Goal: Information Seeking & Learning: Learn about a topic

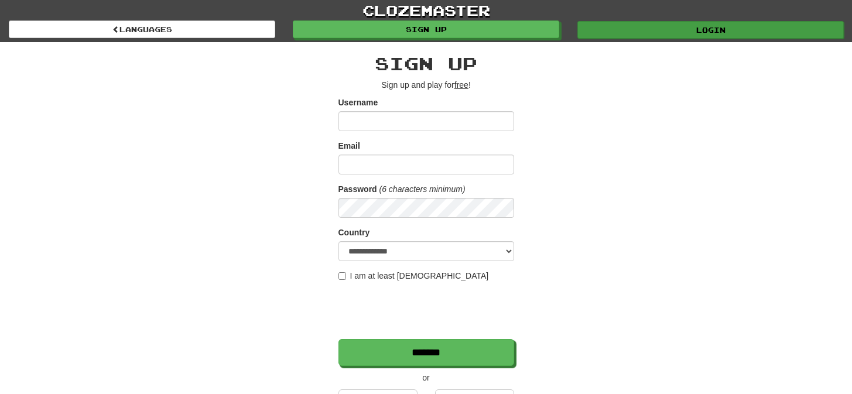
type input "*********"
click at [629, 28] on link "Login" at bounding box center [711, 30] width 267 height 18
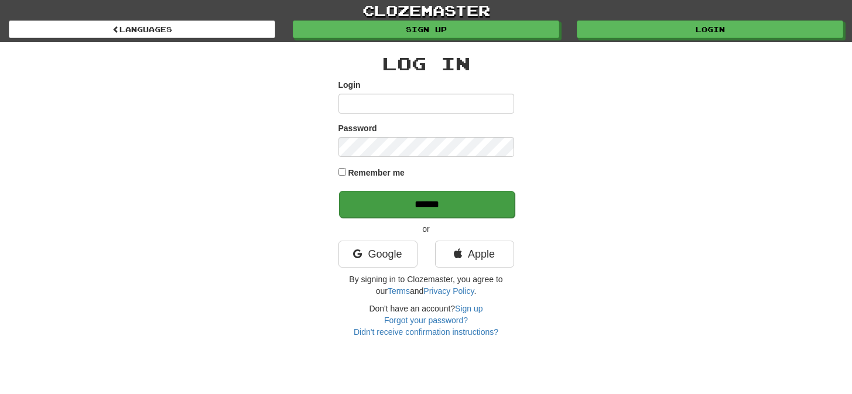
type input "*********"
click at [459, 202] on input "******" at bounding box center [427, 204] width 176 height 27
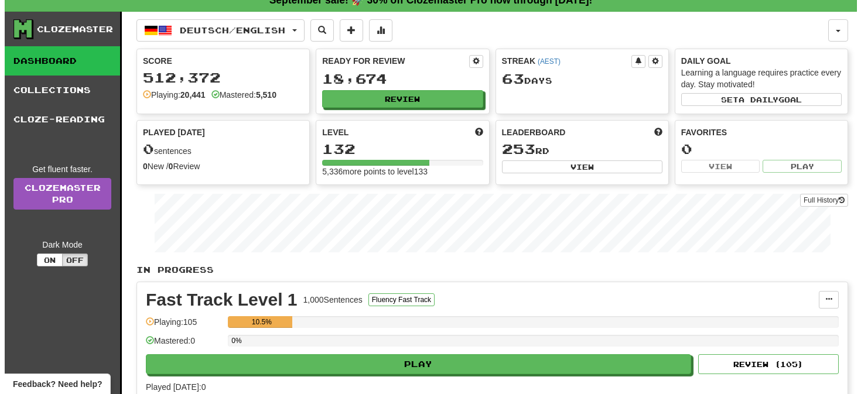
scroll to position [383, 0]
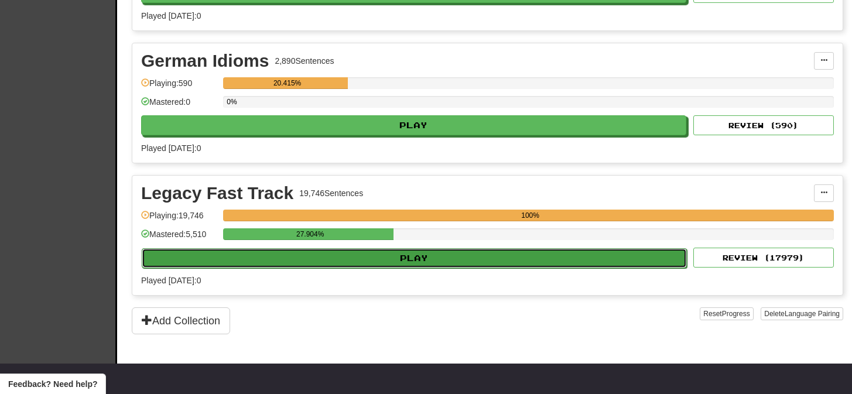
click at [415, 258] on button "Play" at bounding box center [414, 258] width 545 height 20
select select "**"
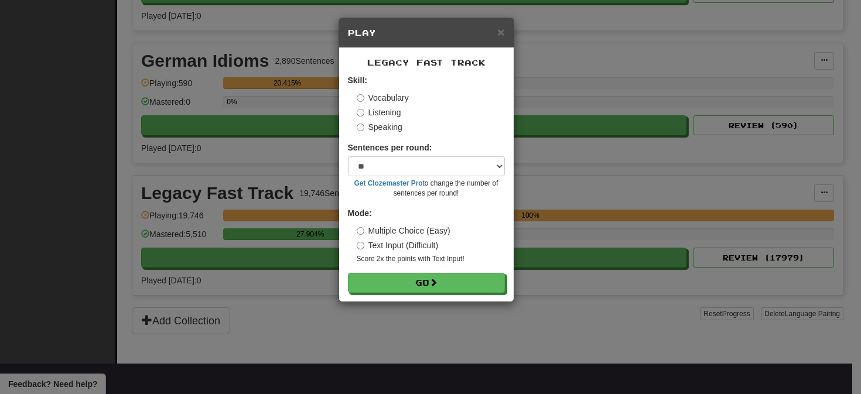
click at [414, 257] on small "Score 2x the points with Text Input !" at bounding box center [431, 259] width 148 height 10
click at [439, 278] on button "Go" at bounding box center [427, 284] width 157 height 20
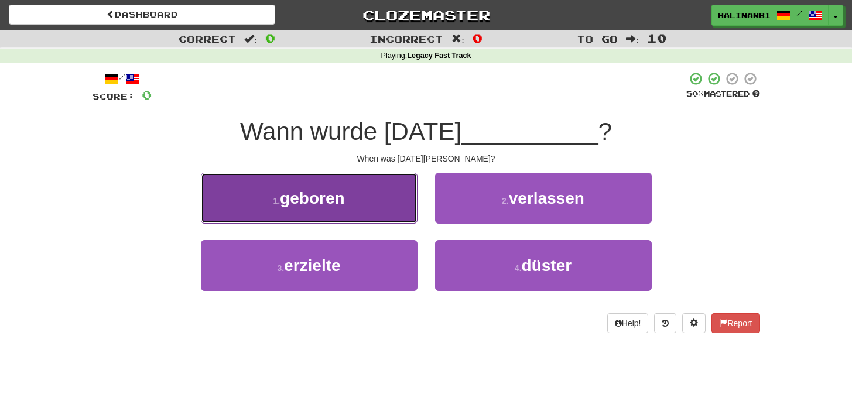
click at [359, 211] on button "1 . geboren" at bounding box center [309, 198] width 217 height 51
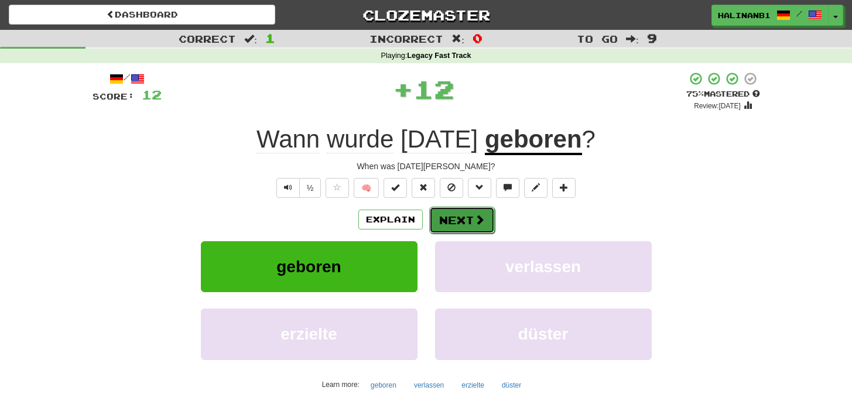
click at [489, 220] on button "Next" at bounding box center [462, 220] width 66 height 27
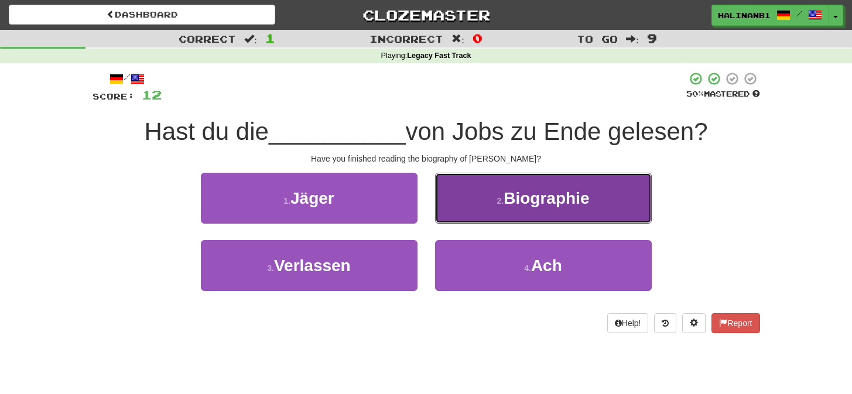
click at [484, 210] on button "2 . Biographie" at bounding box center [543, 198] width 217 height 51
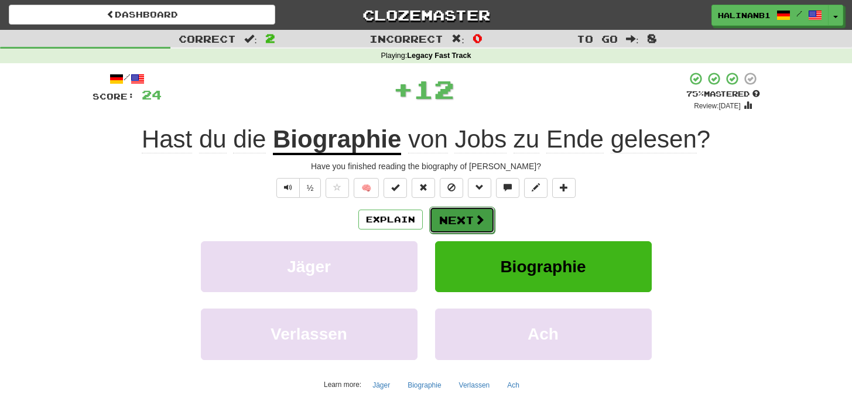
click at [482, 216] on span at bounding box center [480, 219] width 11 height 11
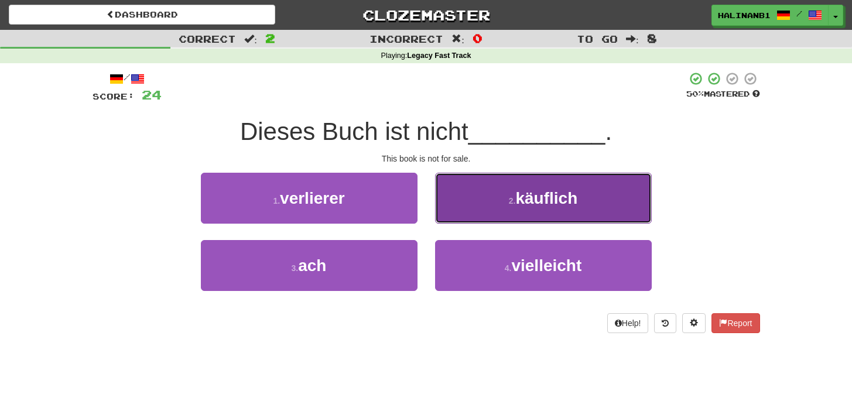
click at [482, 215] on button "2 . käuflich" at bounding box center [543, 198] width 217 height 51
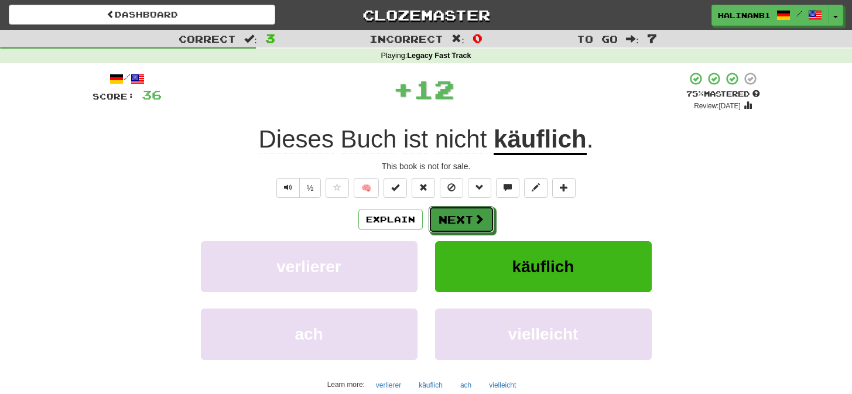
click at [482, 215] on span at bounding box center [479, 219] width 11 height 11
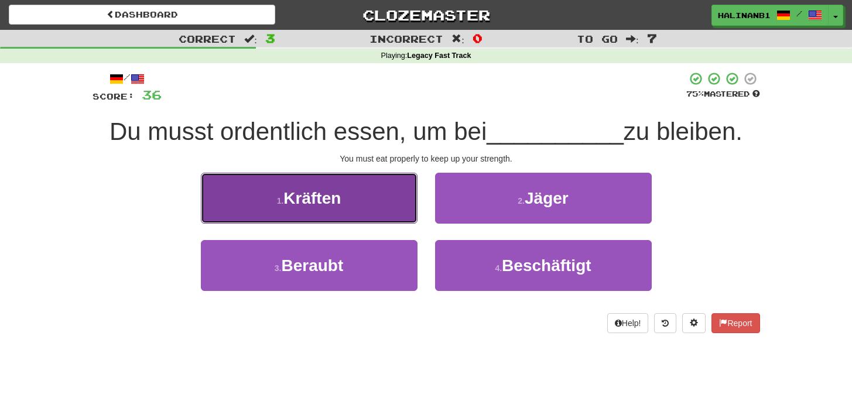
click at [405, 216] on button "1 . Kräften" at bounding box center [309, 198] width 217 height 51
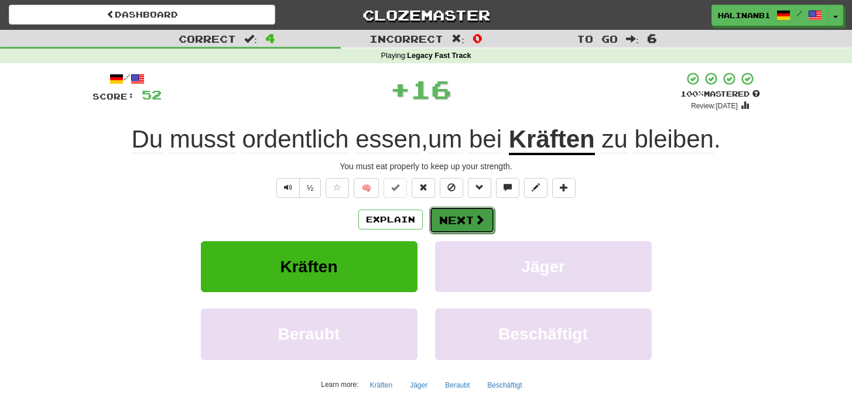
click at [475, 221] on span at bounding box center [480, 219] width 11 height 11
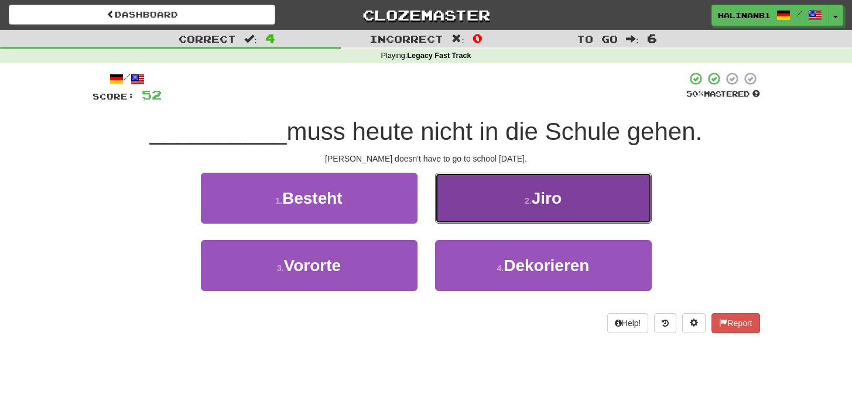
click at [501, 216] on button "2 . Jiro" at bounding box center [543, 198] width 217 height 51
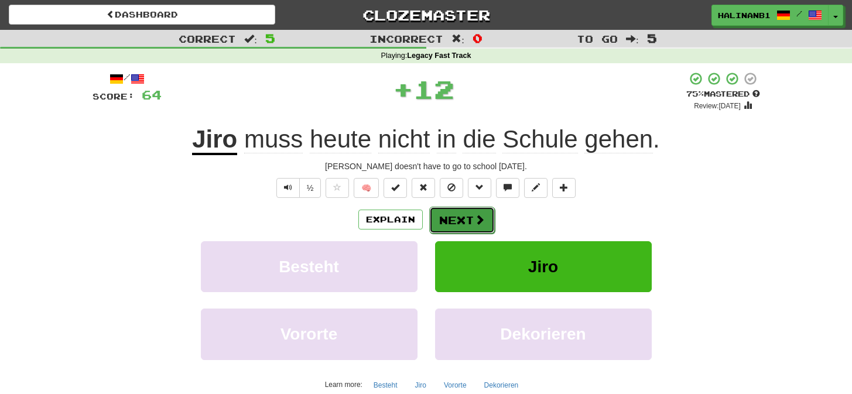
click at [475, 221] on span at bounding box center [480, 219] width 11 height 11
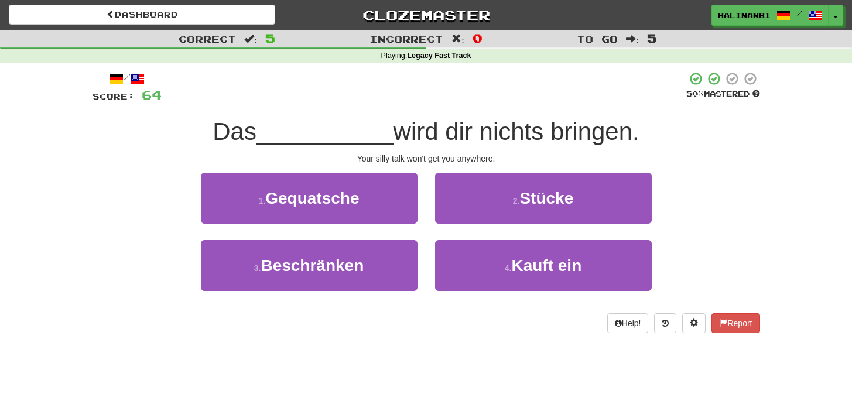
click at [424, 219] on div "1 . Gequatsche" at bounding box center [309, 206] width 234 height 67
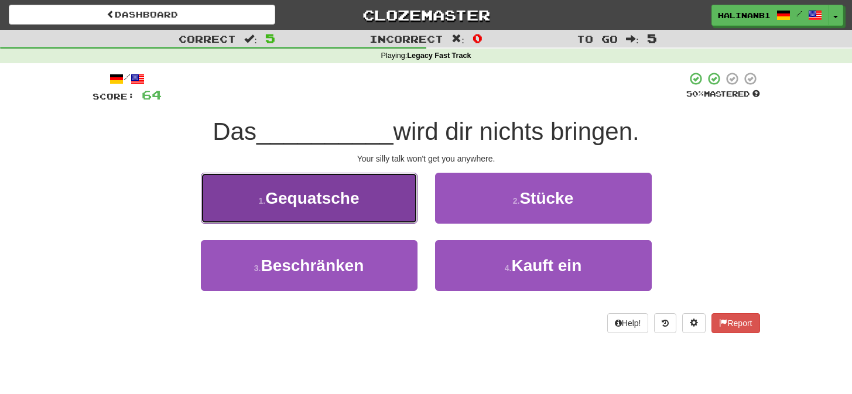
click at [387, 207] on button "1 . Gequatsche" at bounding box center [309, 198] width 217 height 51
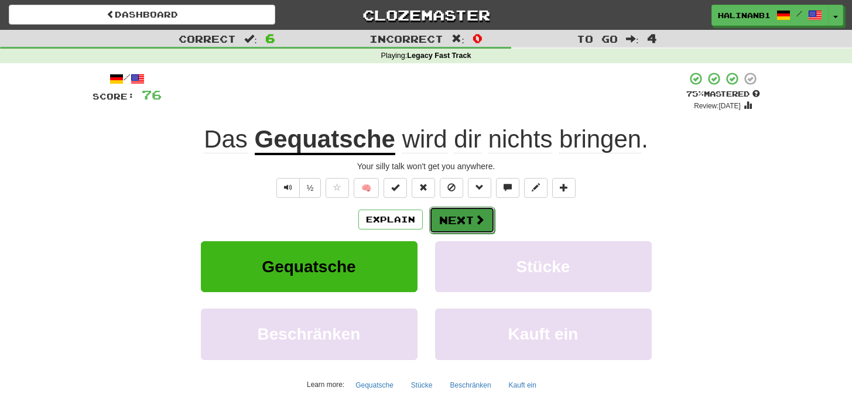
click at [475, 221] on span at bounding box center [480, 219] width 11 height 11
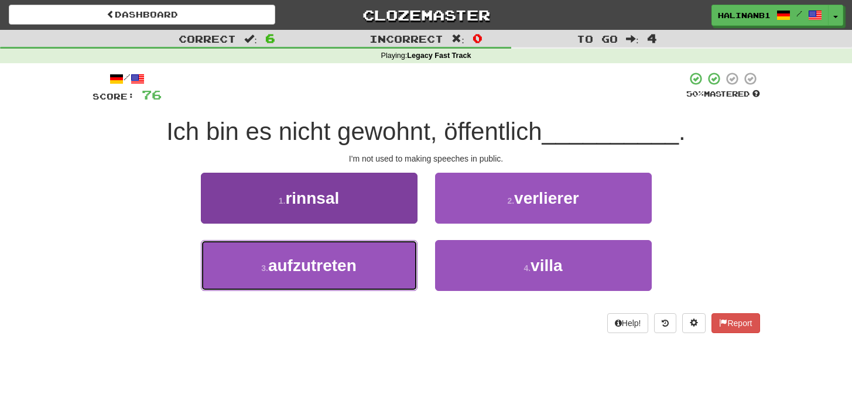
drag, startPoint x: 383, startPoint y: 262, endPoint x: 397, endPoint y: 264, distance: 13.7
click at [383, 262] on button "3 . aufzutreten" at bounding box center [309, 265] width 217 height 51
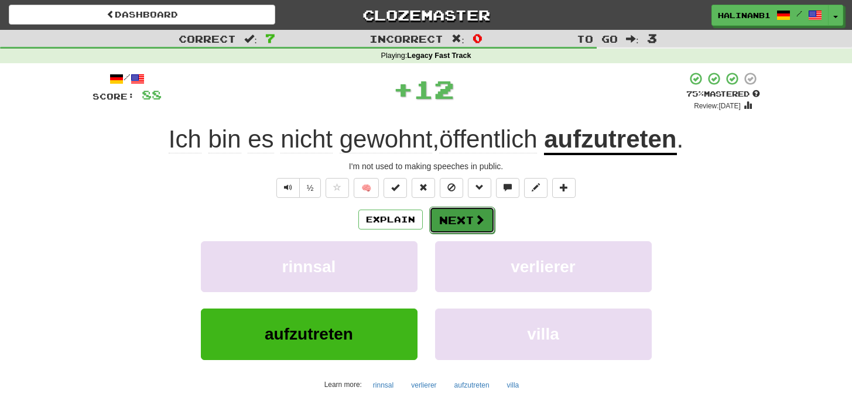
click at [467, 216] on button "Next" at bounding box center [462, 220] width 66 height 27
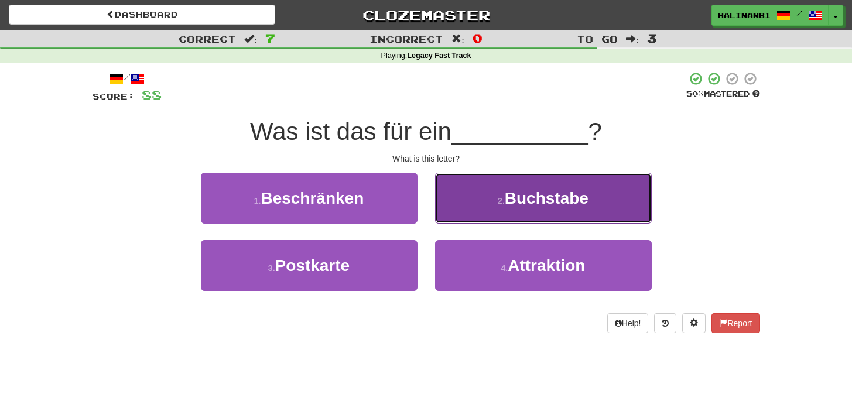
click at [467, 217] on button "2 . Buchstabe" at bounding box center [543, 198] width 217 height 51
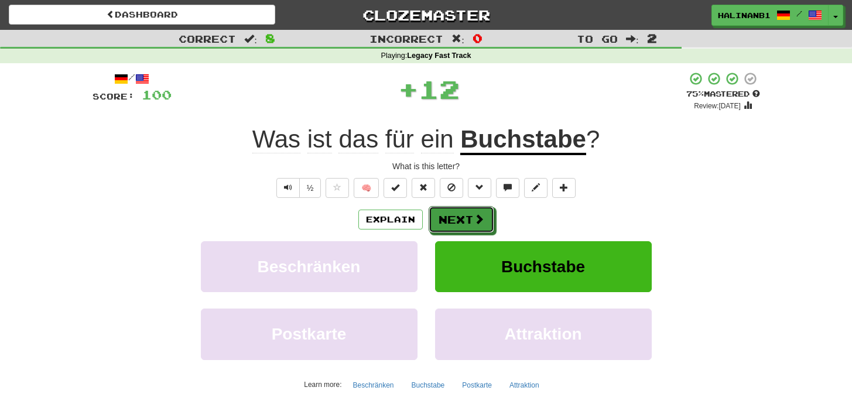
click at [467, 217] on button "Next" at bounding box center [462, 219] width 66 height 27
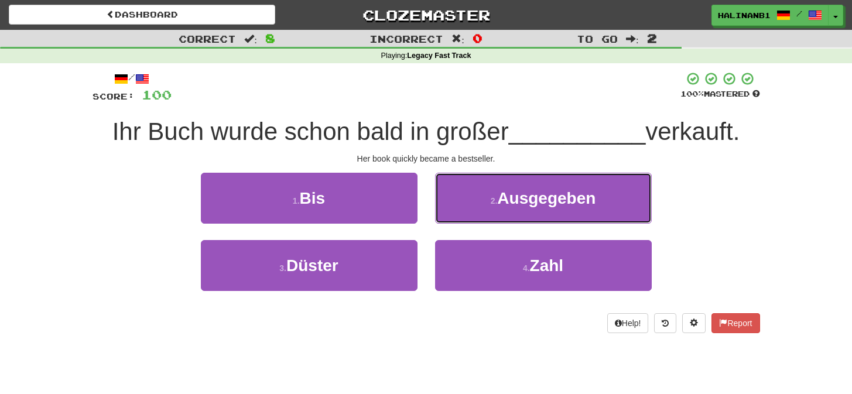
click at [467, 217] on button "2 . Ausgegeben" at bounding box center [543, 198] width 217 height 51
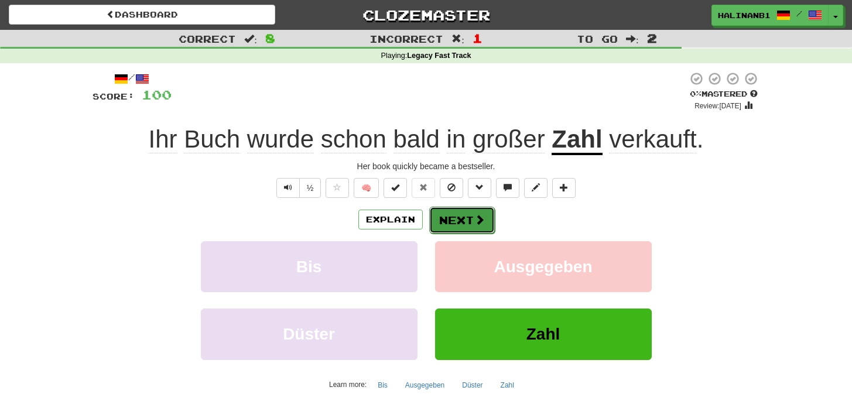
click at [467, 218] on button "Next" at bounding box center [462, 220] width 66 height 27
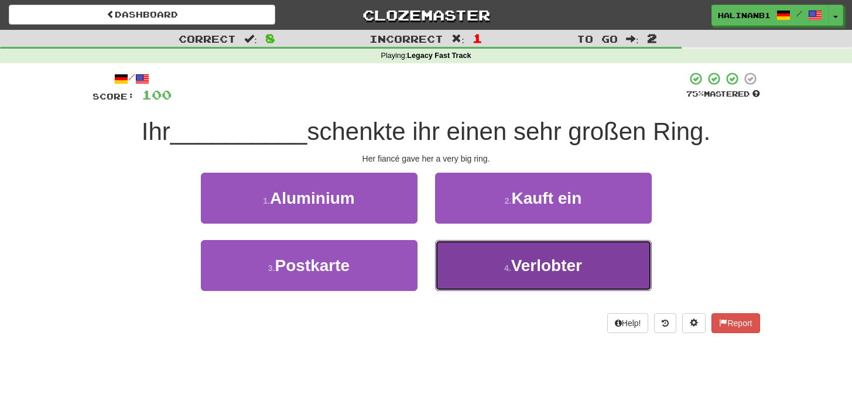
click at [462, 267] on button "4 . Verlobter" at bounding box center [543, 265] width 217 height 51
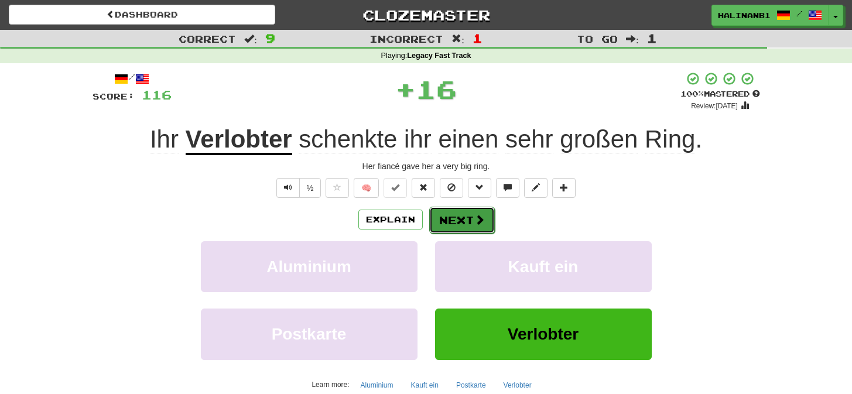
click at [469, 215] on button "Next" at bounding box center [462, 220] width 66 height 27
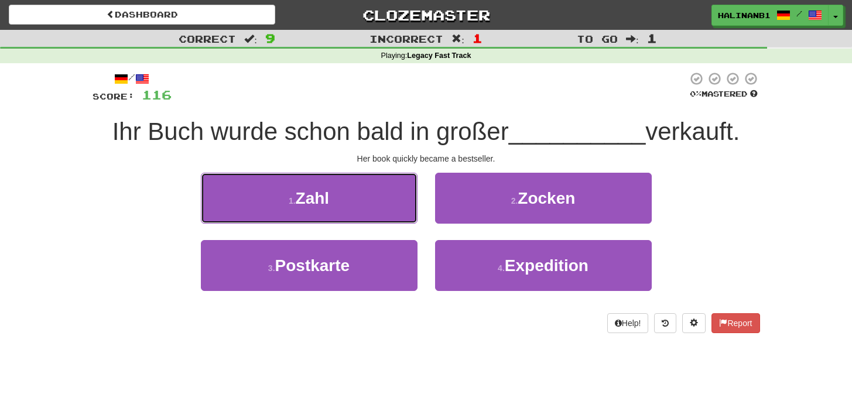
click at [387, 199] on button "1 . Zahl" at bounding box center [309, 198] width 217 height 51
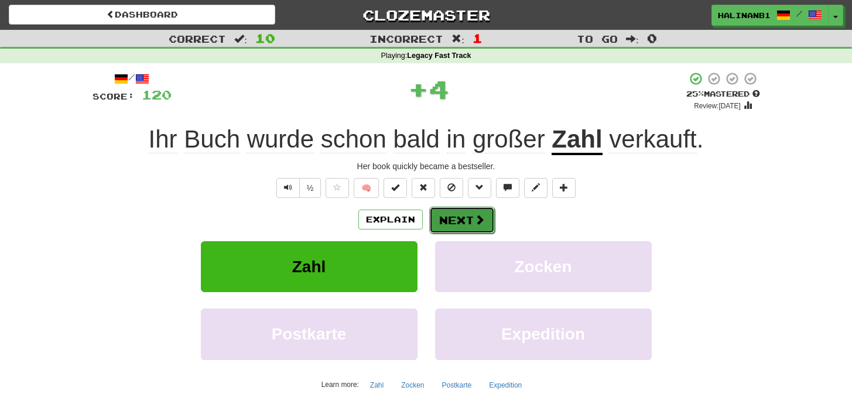
click at [486, 218] on button "Next" at bounding box center [462, 220] width 66 height 27
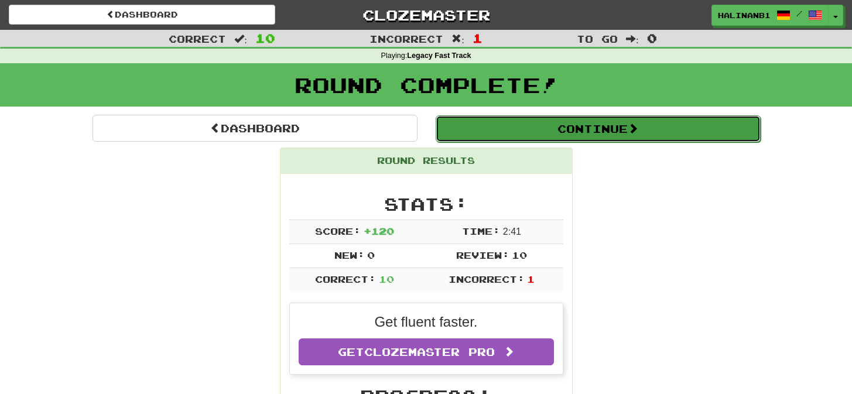
click at [479, 131] on button "Continue" at bounding box center [598, 128] width 325 height 27
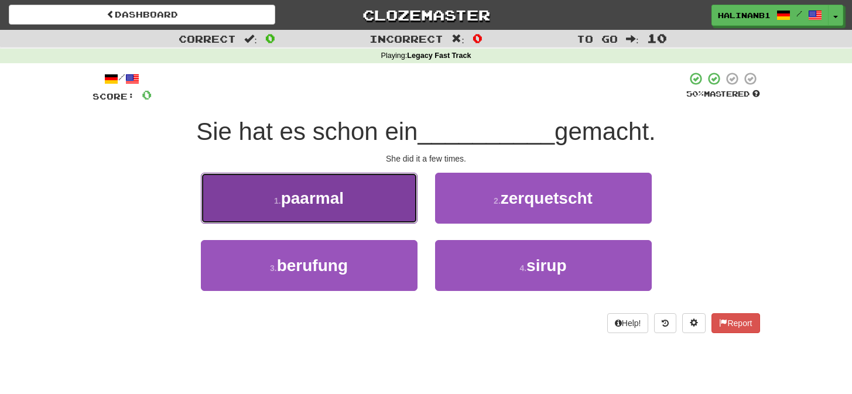
click at [370, 204] on button "1 . paarmal" at bounding box center [309, 198] width 217 height 51
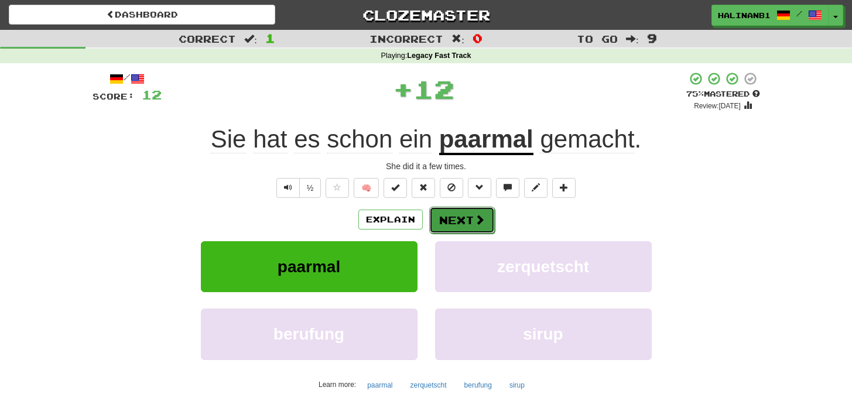
click at [444, 219] on button "Next" at bounding box center [462, 220] width 66 height 27
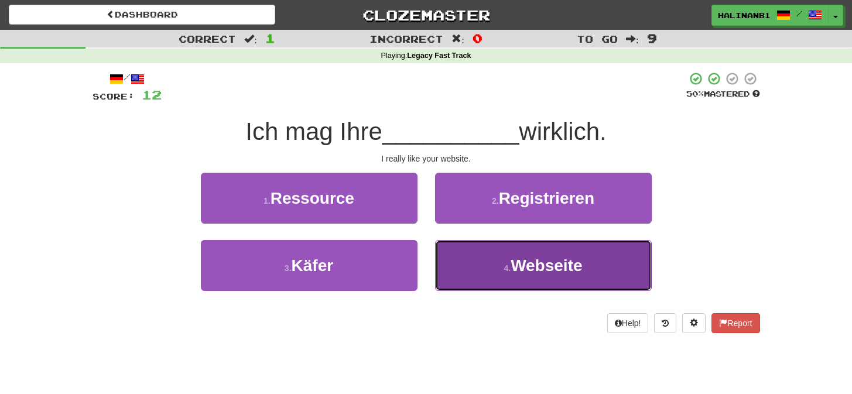
click at [450, 262] on button "4 . Webseite" at bounding box center [543, 265] width 217 height 51
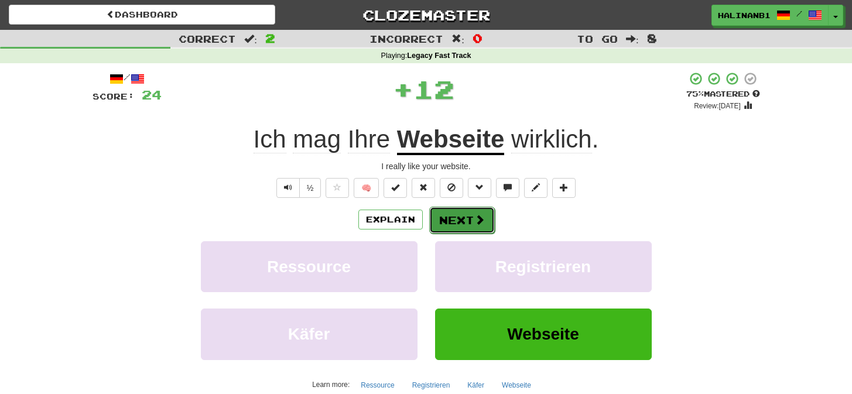
click at [453, 217] on button "Next" at bounding box center [462, 220] width 66 height 27
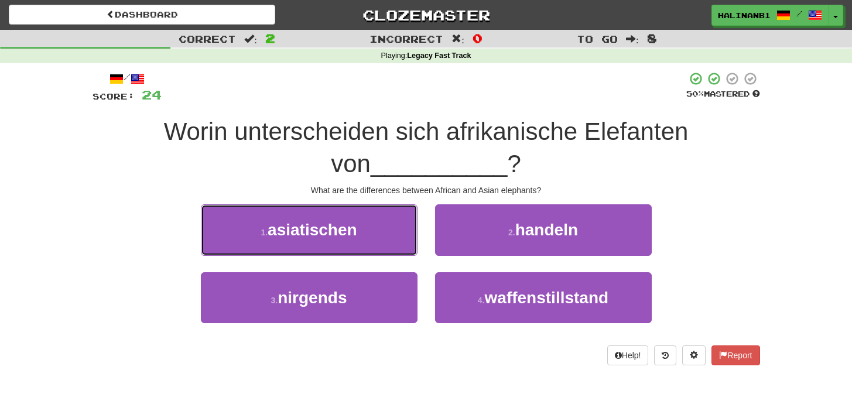
click at [395, 235] on button "1 . asiatischen" at bounding box center [309, 229] width 217 height 51
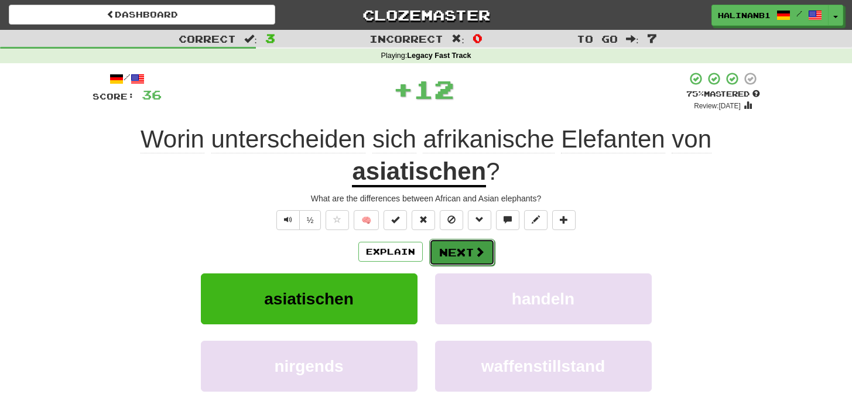
click at [476, 254] on span at bounding box center [480, 252] width 11 height 11
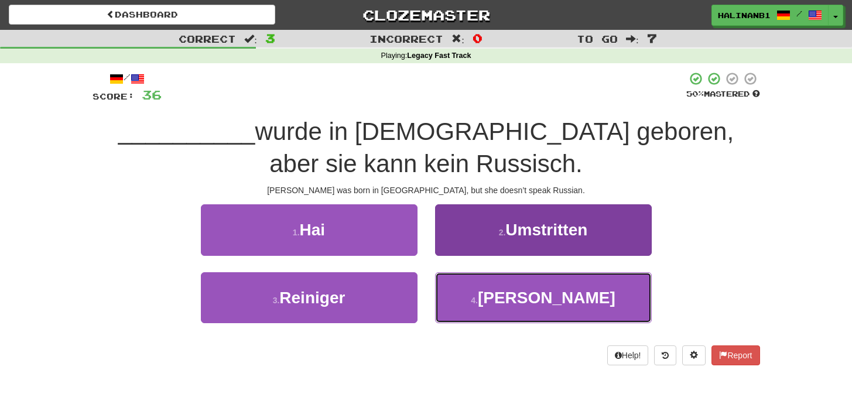
drag, startPoint x: 478, startPoint y: 298, endPoint x: 480, endPoint y: 286, distance: 11.8
click at [478, 297] on button "4 . [PERSON_NAME]" at bounding box center [543, 297] width 217 height 51
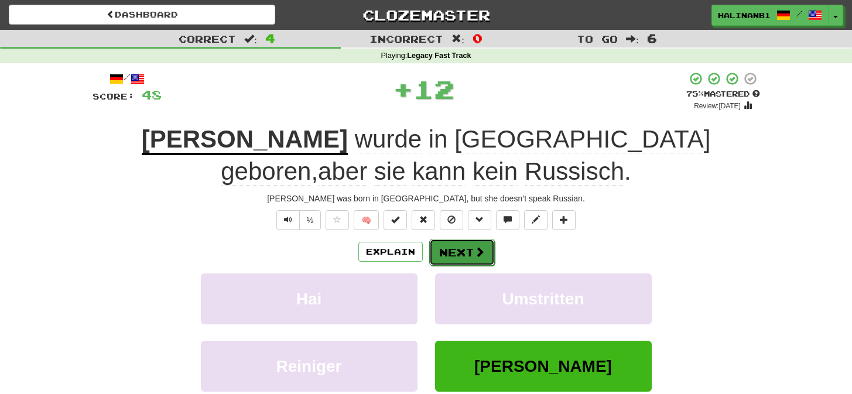
click at [487, 253] on button "Next" at bounding box center [462, 252] width 66 height 27
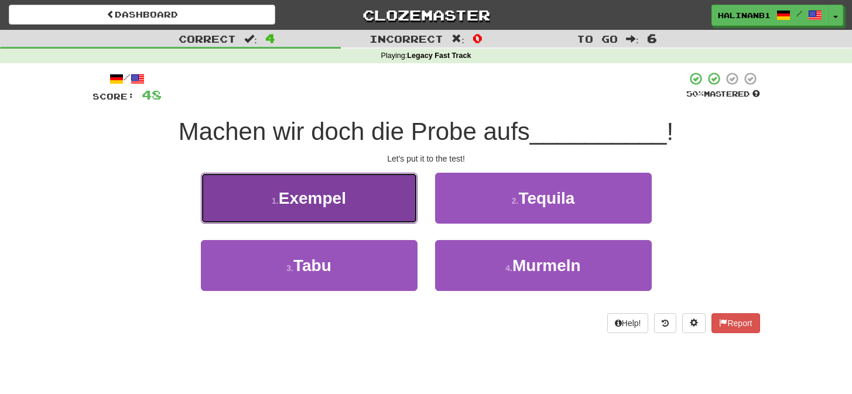
click at [369, 200] on button "1 . Exempel" at bounding box center [309, 198] width 217 height 51
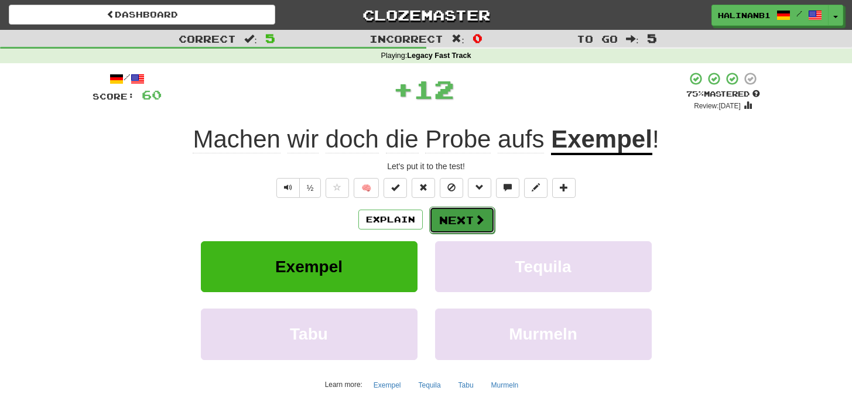
click at [483, 226] on button "Next" at bounding box center [462, 220] width 66 height 27
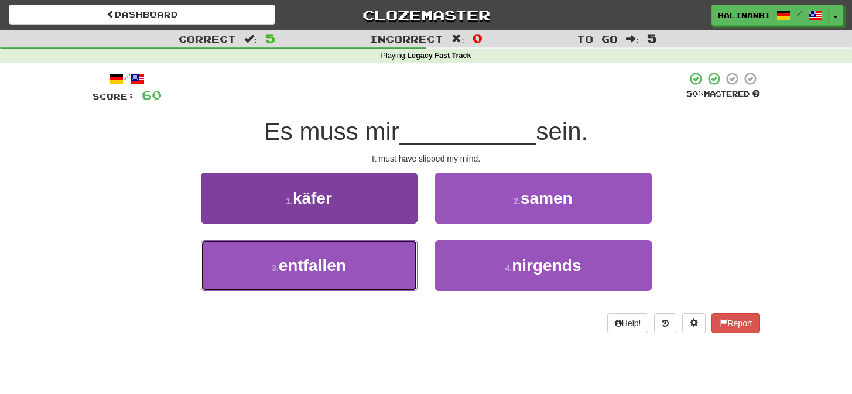
click at [400, 259] on button "3 . entfallen" at bounding box center [309, 265] width 217 height 51
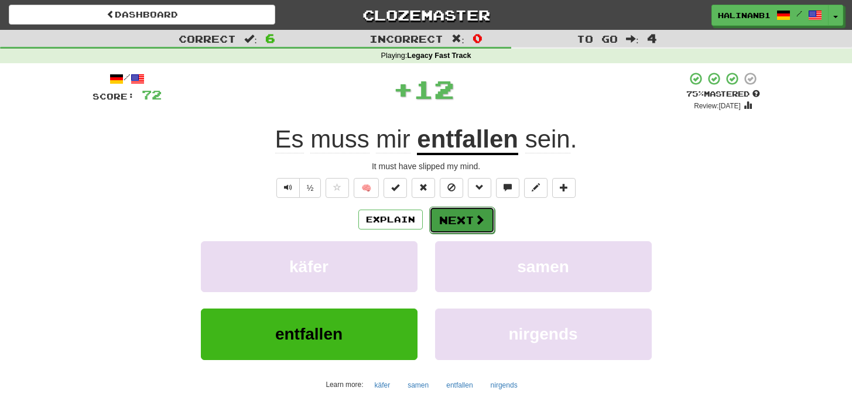
click at [456, 221] on button "Next" at bounding box center [462, 220] width 66 height 27
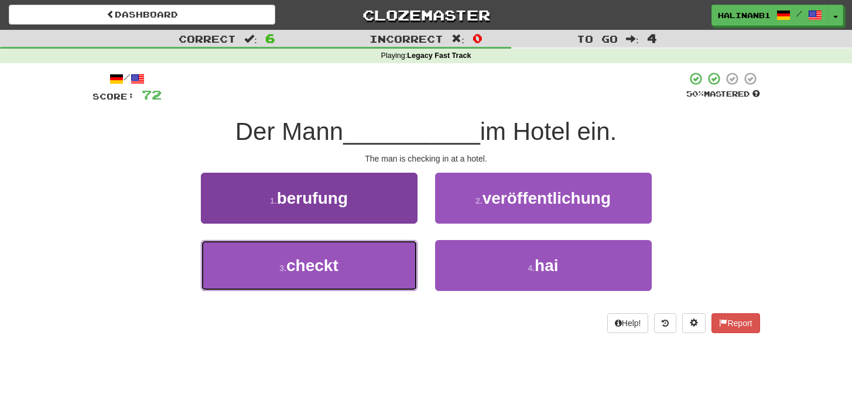
click at [368, 264] on button "3 . checkt" at bounding box center [309, 265] width 217 height 51
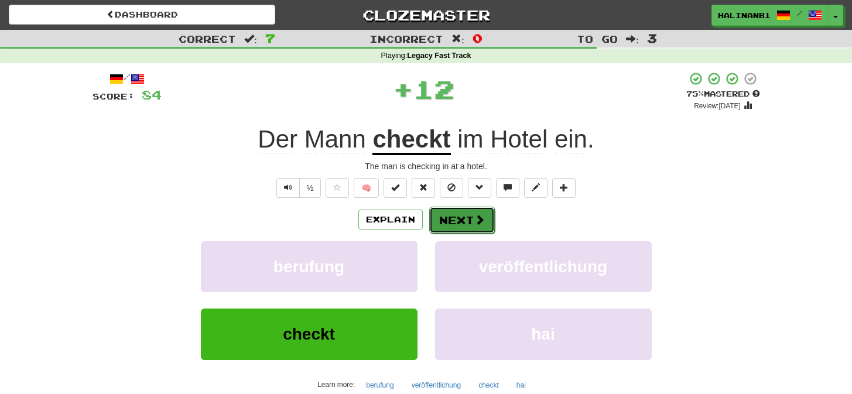
click at [441, 222] on button "Next" at bounding box center [462, 220] width 66 height 27
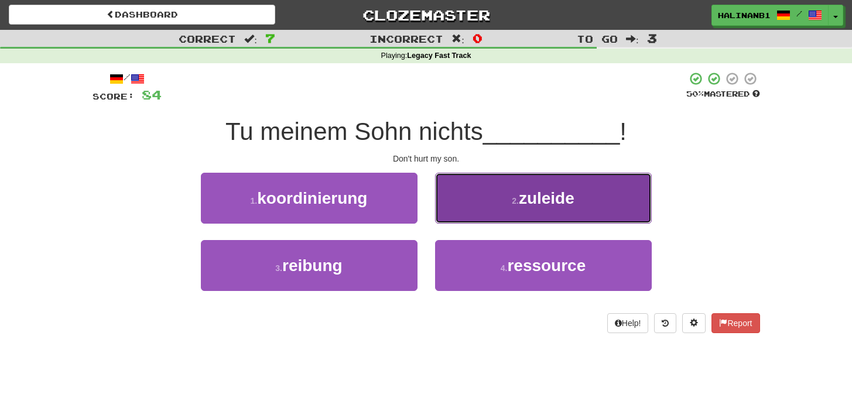
click at [469, 197] on button "2 . zuleide" at bounding box center [543, 198] width 217 height 51
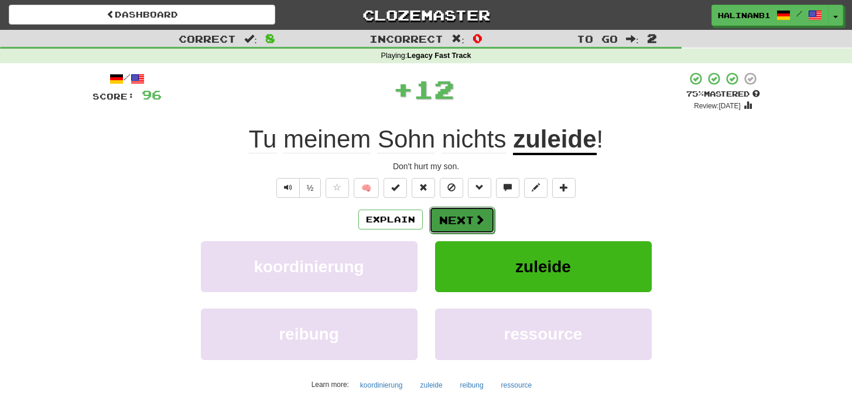
click at [464, 217] on button "Next" at bounding box center [462, 220] width 66 height 27
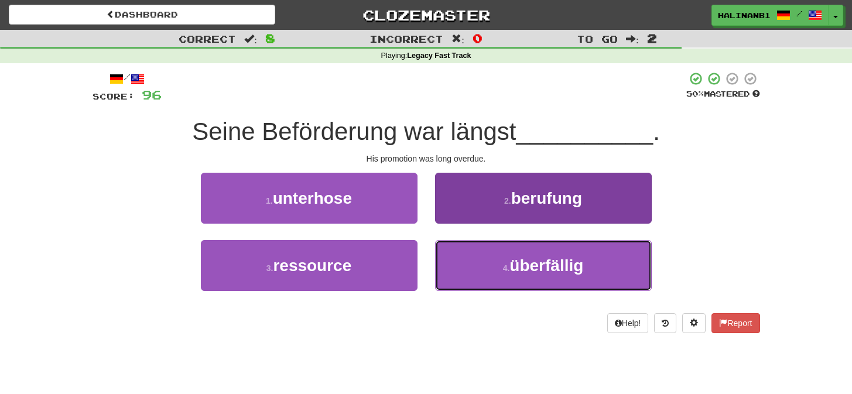
click at [458, 269] on button "4 . überfällig" at bounding box center [543, 265] width 217 height 51
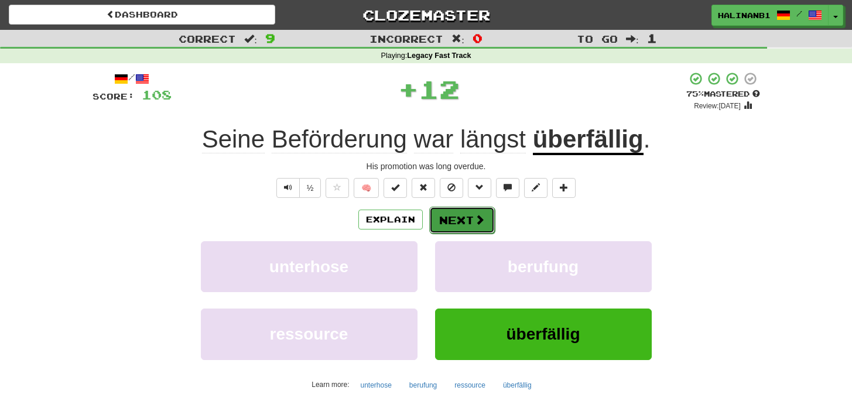
click at [479, 210] on button "Next" at bounding box center [462, 220] width 66 height 27
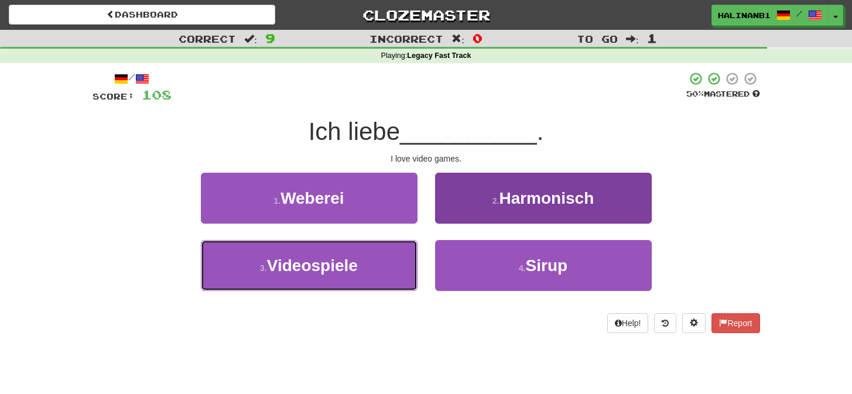
drag, startPoint x: 397, startPoint y: 269, endPoint x: 457, endPoint y: 245, distance: 65.2
click at [398, 269] on button "3 . Videospiele" at bounding box center [309, 265] width 217 height 51
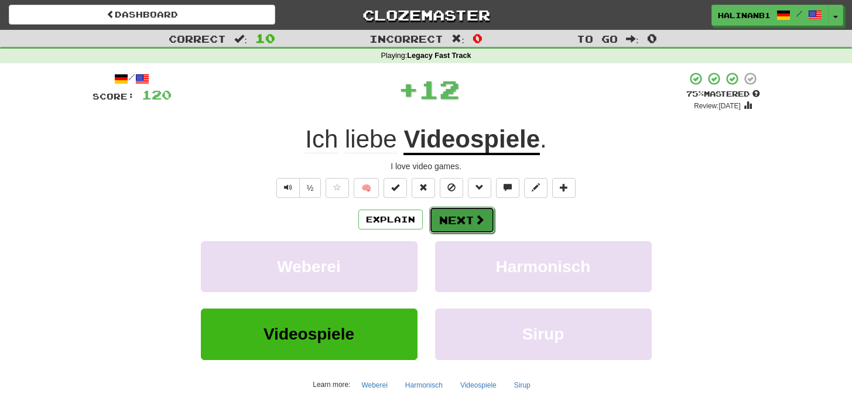
click at [469, 220] on button "Next" at bounding box center [462, 220] width 66 height 27
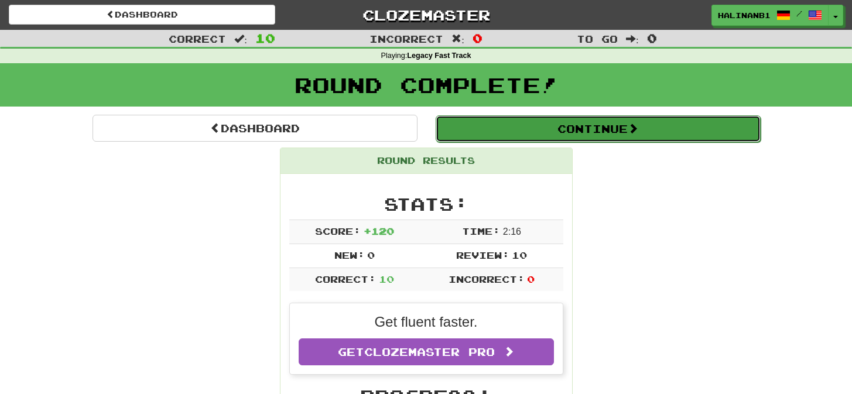
click at [457, 125] on button "Continue" at bounding box center [598, 128] width 325 height 27
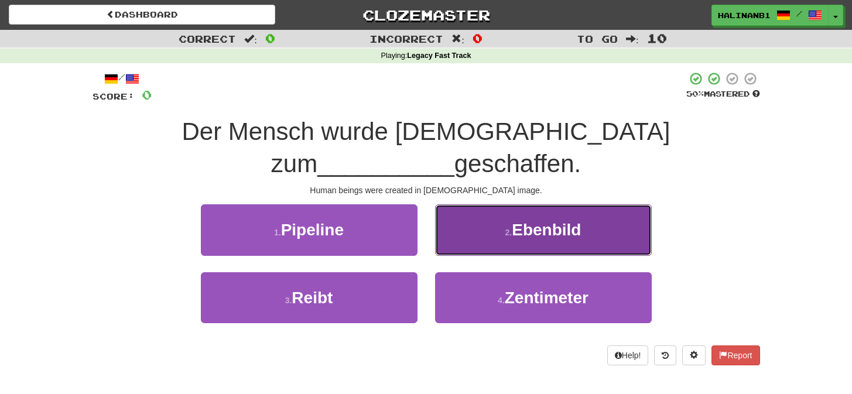
click at [469, 211] on button "2 . Ebenbild" at bounding box center [543, 229] width 217 height 51
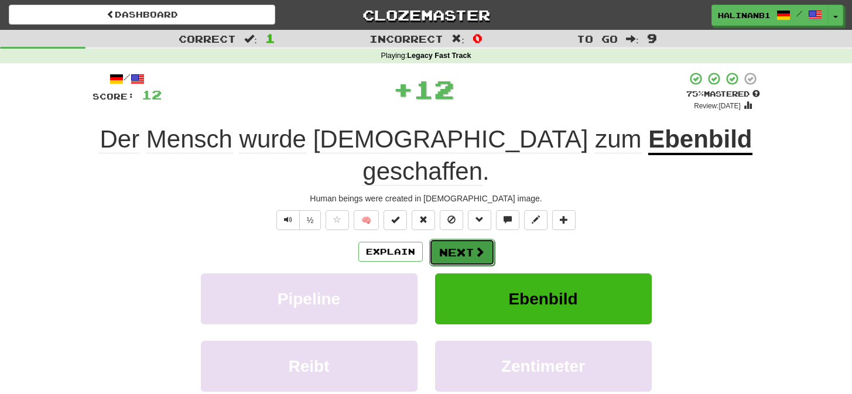
click at [470, 239] on button "Next" at bounding box center [462, 252] width 66 height 27
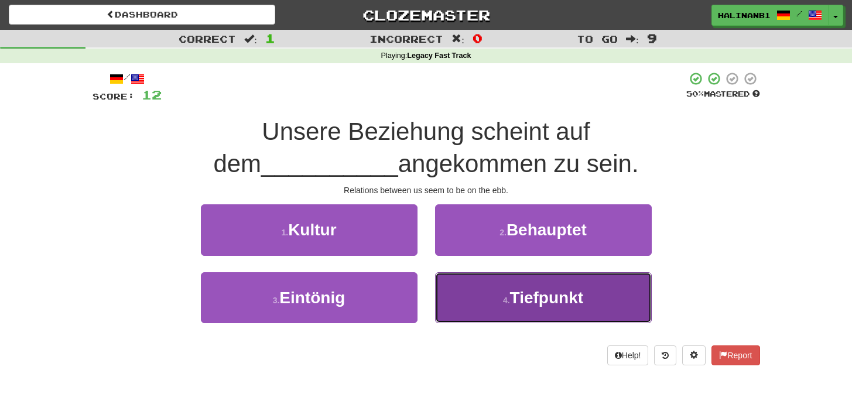
click at [476, 296] on button "4 . Tiefpunkt" at bounding box center [543, 297] width 217 height 51
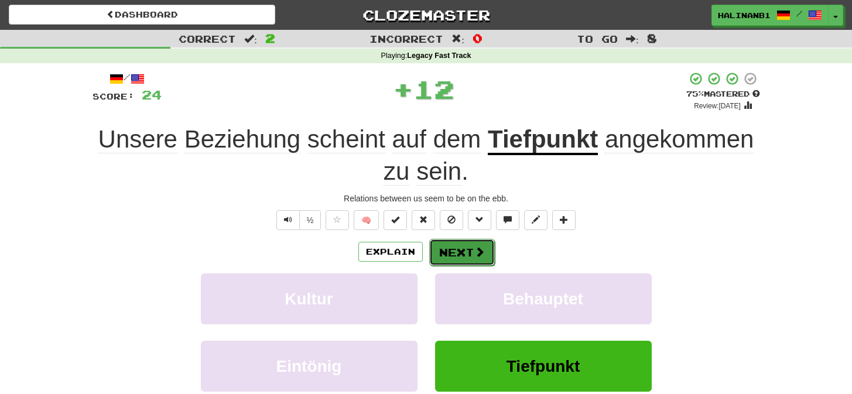
click at [483, 255] on span at bounding box center [480, 252] width 11 height 11
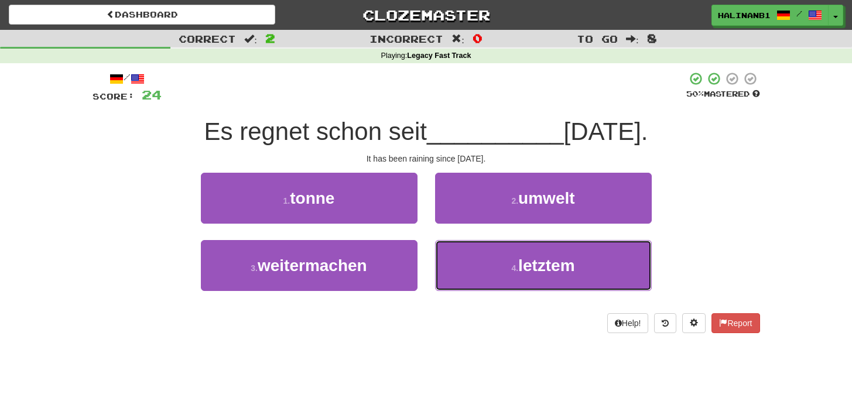
click at [483, 255] on button "4 . letztem" at bounding box center [543, 265] width 217 height 51
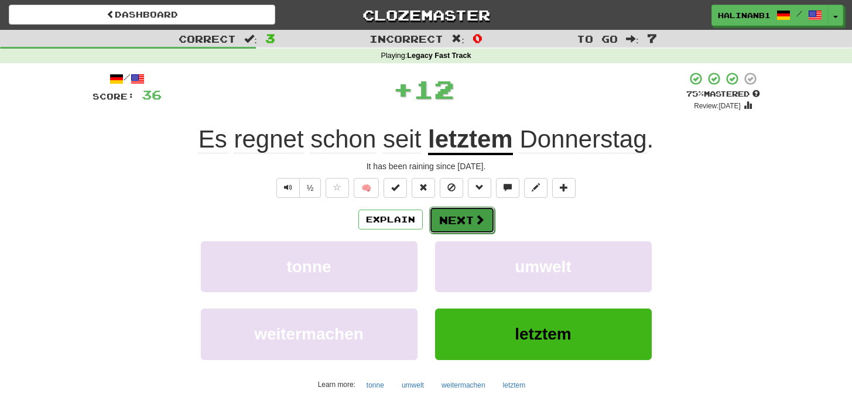
click at [484, 221] on button "Next" at bounding box center [462, 220] width 66 height 27
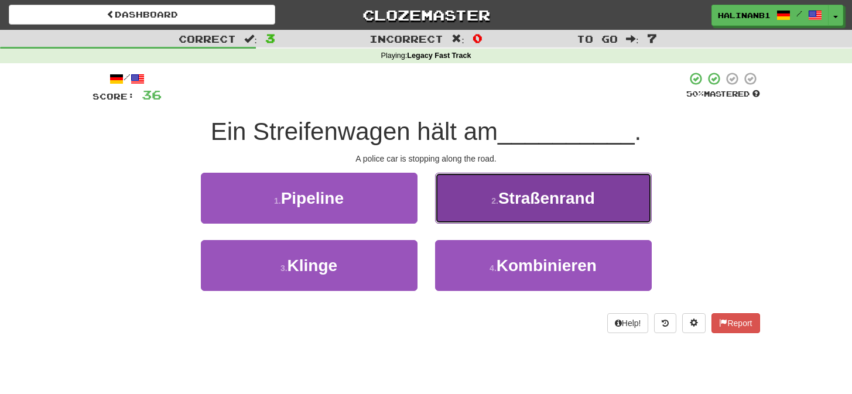
click at [481, 197] on button "2 . Straßenrand" at bounding box center [543, 198] width 217 height 51
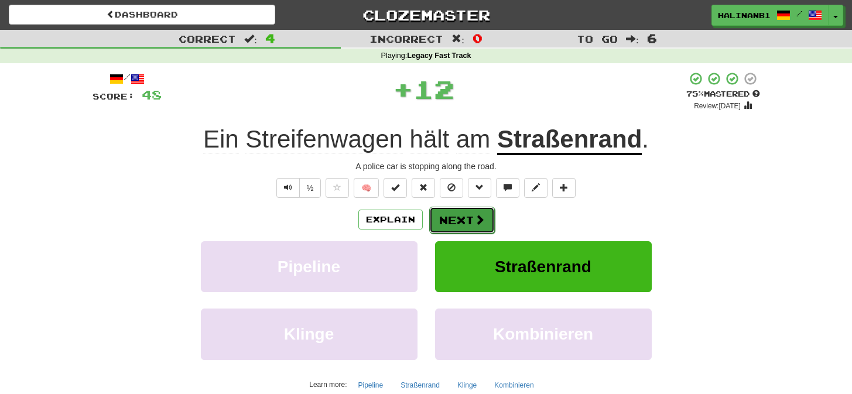
click at [487, 213] on button "Next" at bounding box center [462, 220] width 66 height 27
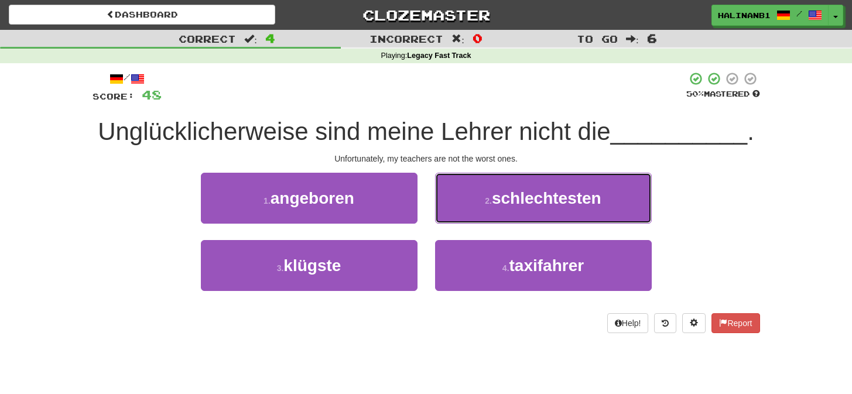
click at [487, 213] on button "2 . schlechtesten" at bounding box center [543, 198] width 217 height 51
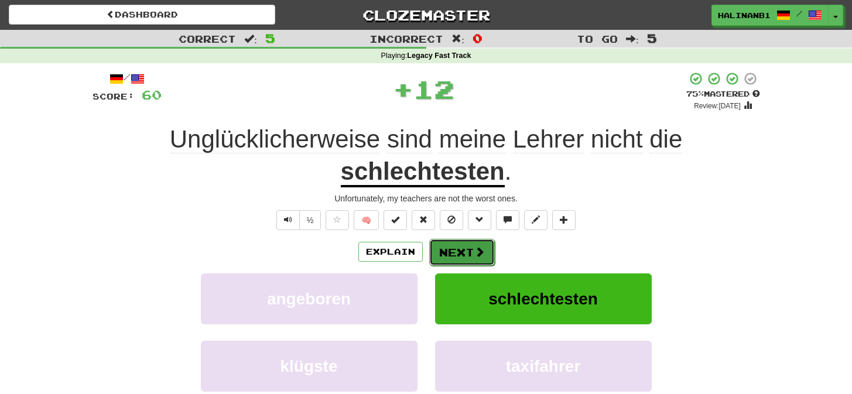
click at [485, 245] on button "Next" at bounding box center [462, 252] width 66 height 27
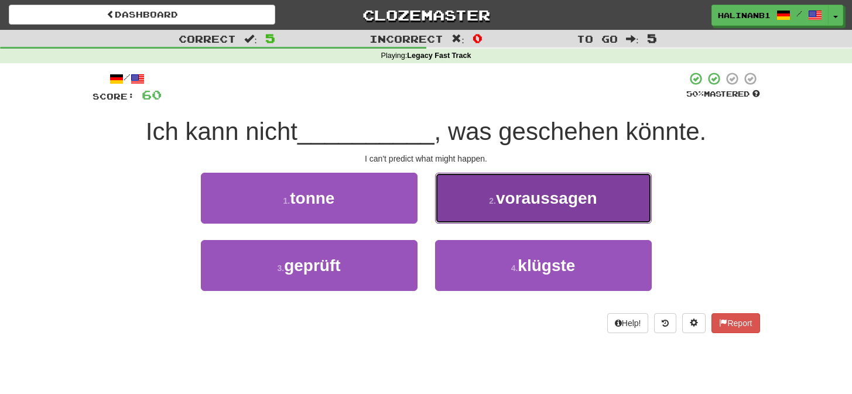
click at [479, 214] on button "2 . voraussagen" at bounding box center [543, 198] width 217 height 51
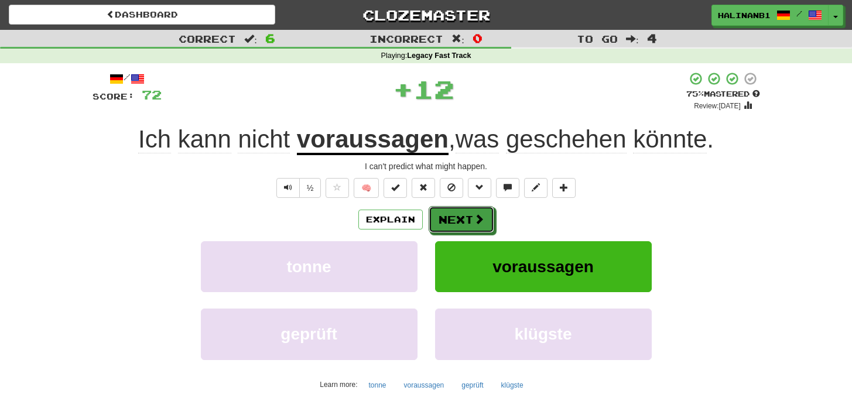
click at [479, 214] on span at bounding box center [479, 219] width 11 height 11
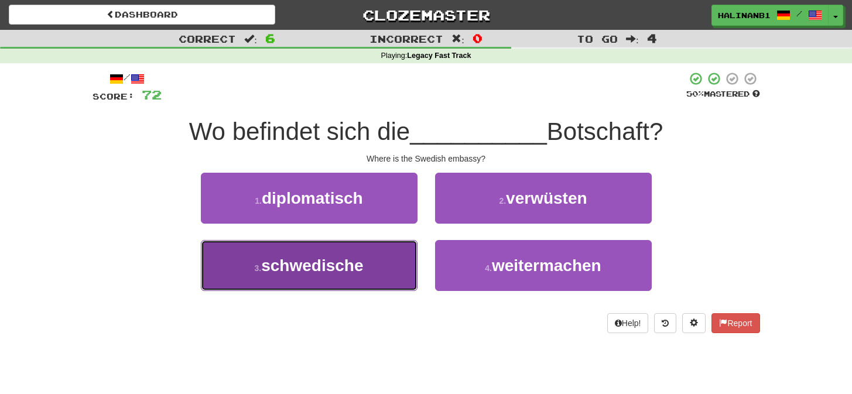
click at [387, 272] on button "3 . schwedische" at bounding box center [309, 265] width 217 height 51
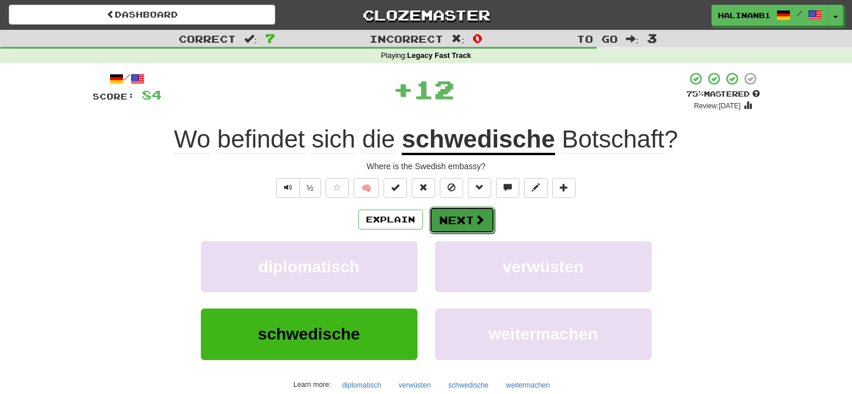
click at [475, 227] on button "Next" at bounding box center [462, 220] width 66 height 27
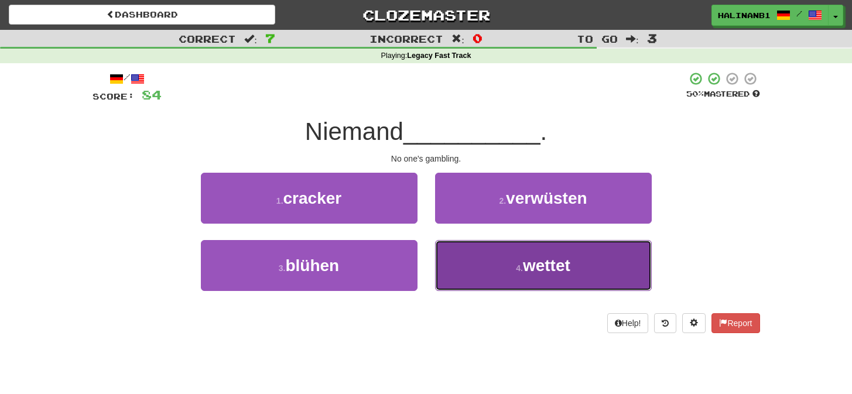
click at [462, 259] on button "4 . wettet" at bounding box center [543, 265] width 217 height 51
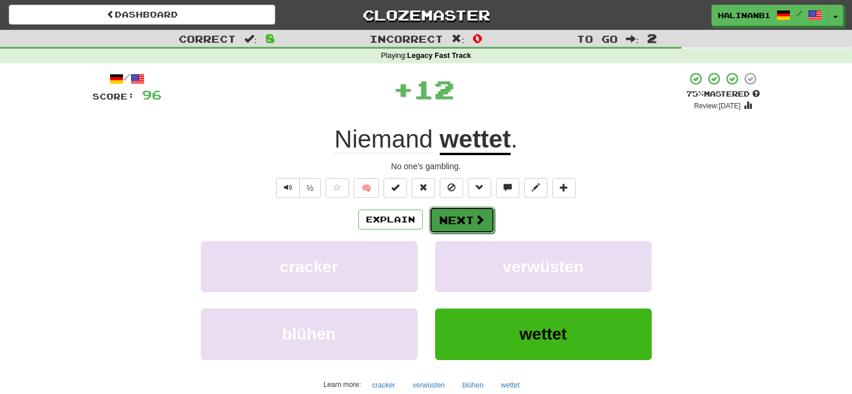
click at [465, 223] on button "Next" at bounding box center [462, 220] width 66 height 27
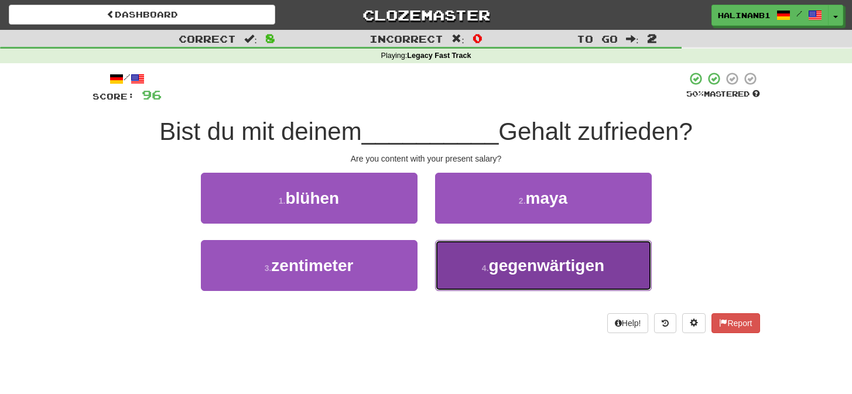
click at [458, 265] on button "4 . gegenwärtigen" at bounding box center [543, 265] width 217 height 51
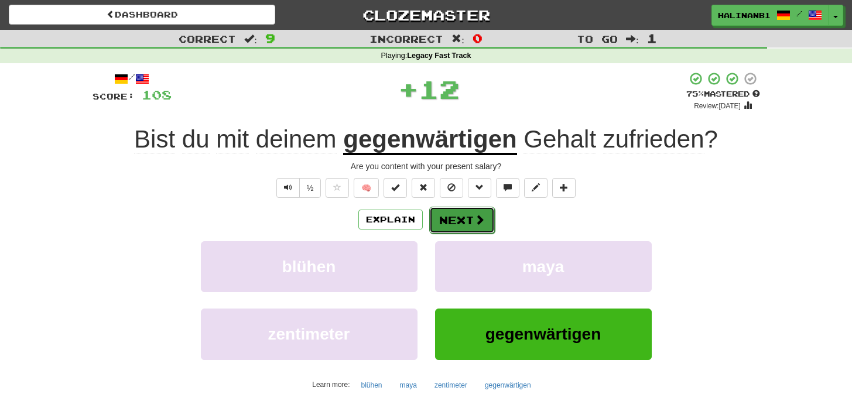
click at [451, 213] on button "Next" at bounding box center [462, 220] width 66 height 27
